Goal: Transaction & Acquisition: Purchase product/service

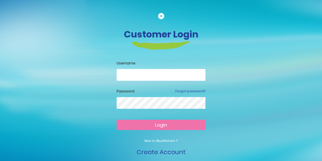
type input "**********"
click at [166, 123] on span "Login" at bounding box center [161, 125] width 12 height 6
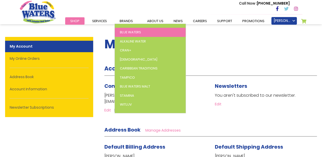
click at [141, 35] on link "Blue Waters" at bounding box center [150, 32] width 71 height 9
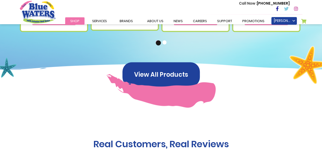
scroll to position [433, 0]
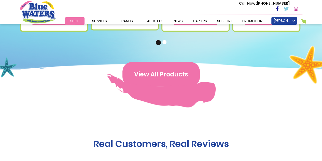
click at [173, 66] on button "View All Products" at bounding box center [161, 74] width 77 height 24
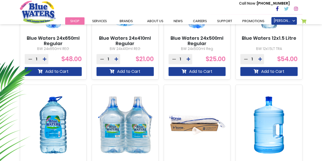
scroll to position [255, 0]
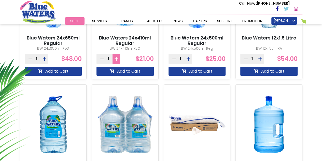
click at [118, 61] on button at bounding box center [117, 59] width 8 height 10
click at [116, 57] on icon at bounding box center [117, 59] width 4 height 4
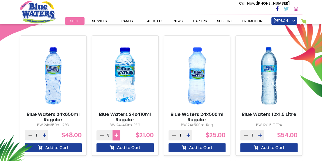
scroll to position [204, 0]
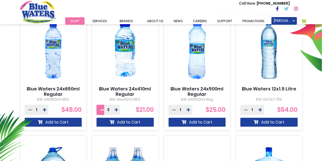
click at [100, 108] on button at bounding box center [101, 110] width 8 height 10
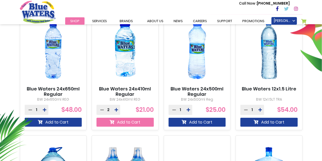
click at [122, 120] on button "Add to Cart" at bounding box center [125, 122] width 57 height 9
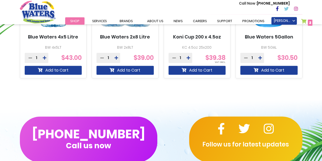
scroll to position [396, 0]
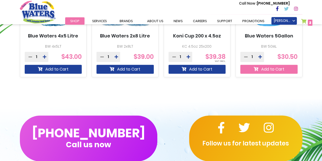
click at [273, 68] on button "Add to Cart" at bounding box center [268, 69] width 57 height 9
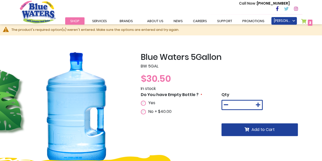
click at [152, 105] on span "Yes" at bounding box center [151, 103] width 7 height 6
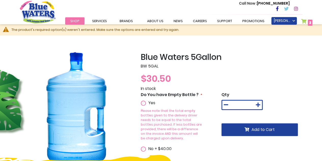
click at [252, 137] on div "Qty * Add to Cart" at bounding box center [262, 124] width 81 height 65
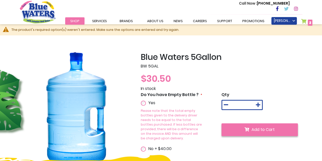
click at [254, 132] on span "Add to Cart" at bounding box center [263, 130] width 23 height 6
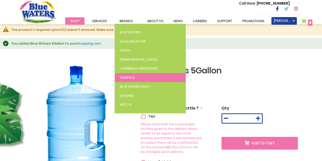
click at [126, 80] on link "Tampico" at bounding box center [150, 77] width 71 height 9
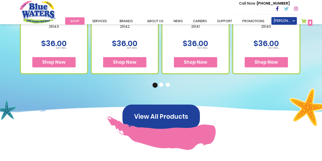
scroll to position [306, 0]
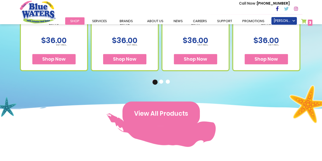
click at [172, 107] on button "View All Products" at bounding box center [161, 113] width 77 height 24
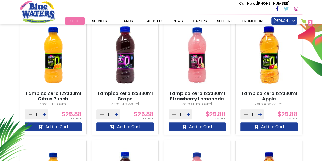
scroll to position [204, 0]
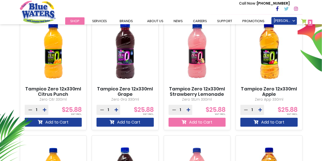
click at [210, 121] on button "Add to Cart" at bounding box center [197, 122] width 57 height 9
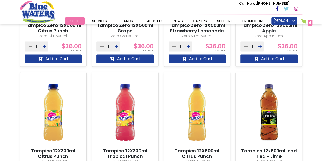
scroll to position [472, 0]
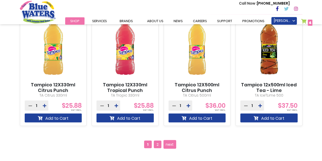
click at [156, 143] on span "2" at bounding box center [158, 144] width 8 height 8
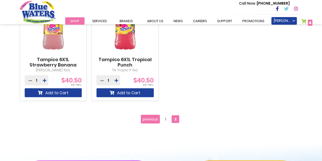
scroll to position [484, 0]
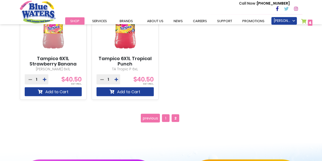
click at [163, 120] on span "1" at bounding box center [166, 118] width 8 height 8
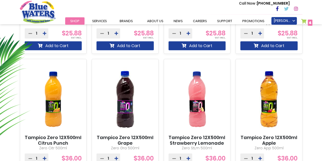
scroll to position [433, 0]
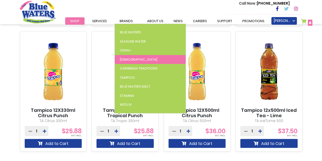
click at [120, 63] on link "[DEMOGRAPHIC_DATA]" at bounding box center [150, 59] width 71 height 9
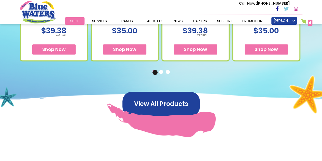
scroll to position [306, 0]
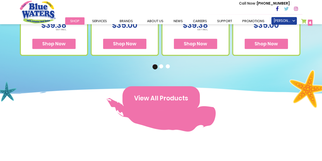
click at [156, 96] on button "View All Products" at bounding box center [161, 98] width 77 height 24
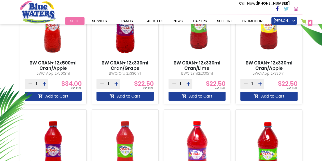
scroll to position [77, 0]
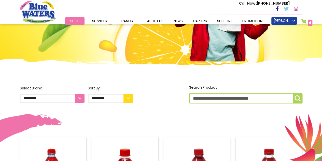
click at [79, 97] on select "**********" at bounding box center [52, 98] width 65 height 9
select select "**********"
click at [20, 94] on select "**********" at bounding box center [52, 98] width 65 height 9
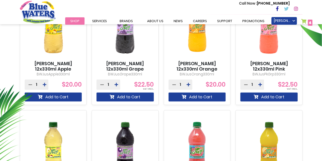
scroll to position [229, 0]
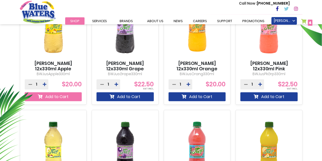
click at [66, 97] on button "Add to Cart" at bounding box center [53, 96] width 57 height 9
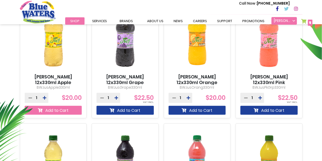
scroll to position [243, 0]
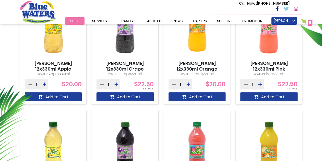
click at [307, 20] on link "My Cart 5 5 items" at bounding box center [306, 22] width 11 height 7
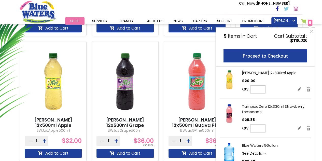
scroll to position [223, 0]
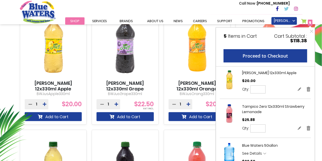
click at [211, 4] on div "Call Now : [PHONE_NUMBER]" at bounding box center [182, 9] width 239 height 18
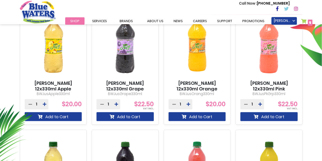
click at [301, 23] on link "My Cart 5 5 items" at bounding box center [306, 22] width 11 height 7
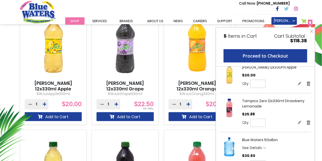
scroll to position [0, 0]
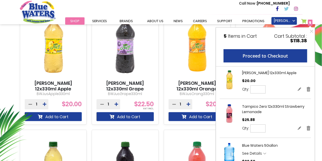
click at [272, 131] on div "Qty * Update" at bounding box center [276, 128] width 69 height 8
click at [315, 11] on header "Toggle Nav Call Now : (868) 640-8824 Menu Shop Services Filtration Commercial R…" at bounding box center [161, 12] width 322 height 24
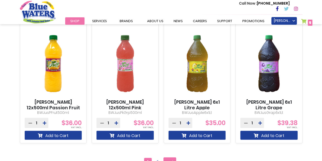
scroll to position [503, 0]
